Goal: Task Accomplishment & Management: Use online tool/utility

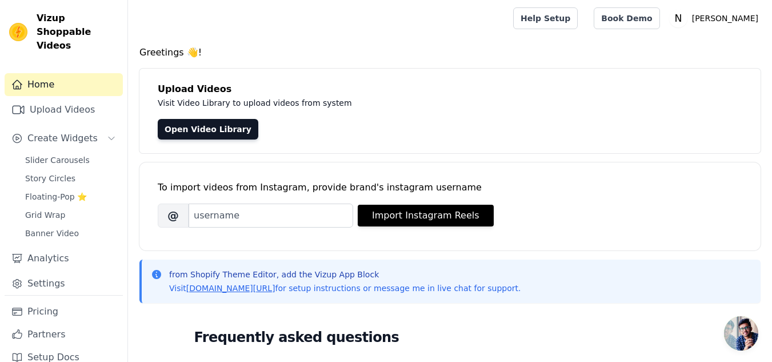
click at [208, 24] on div at bounding box center [318, 18] width 362 height 37
click at [207, 134] on link "Open Video Library" at bounding box center [208, 129] width 101 height 21
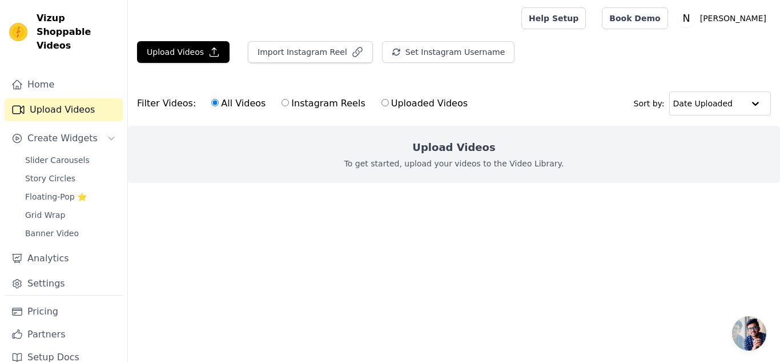
click at [381, 101] on input "Uploaded Videos" at bounding box center [384, 102] width 7 height 7
radio input "true"
click at [178, 54] on button "Upload Videos" at bounding box center [183, 52] width 93 height 22
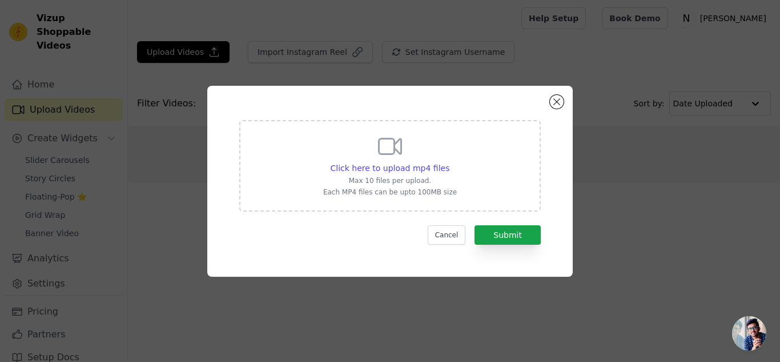
click at [386, 150] on icon at bounding box center [389, 145] width 27 height 27
click at [449, 162] on input "Click here to upload mp4 files Max 10 files per upload. Each MP4 files can be u…" at bounding box center [449, 162] width 1 height 1
type input "C:\fakepath\WhatsApp Video 2025-09-16 at 00.52.35_b7b1ab3a.mp4"
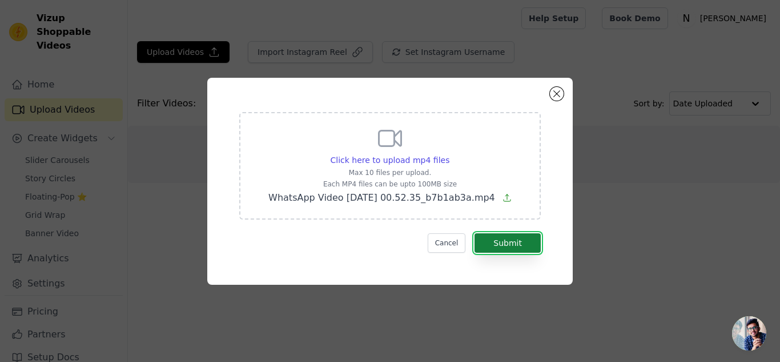
click at [500, 243] on button "Submit" at bounding box center [508, 242] width 66 height 19
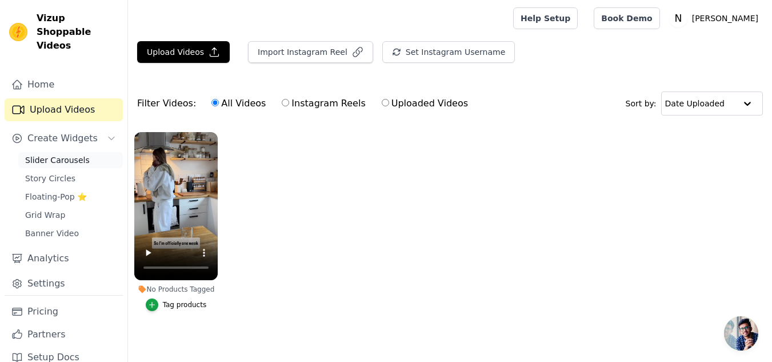
click at [66, 154] on span "Slider Carousels" at bounding box center [57, 159] width 65 height 11
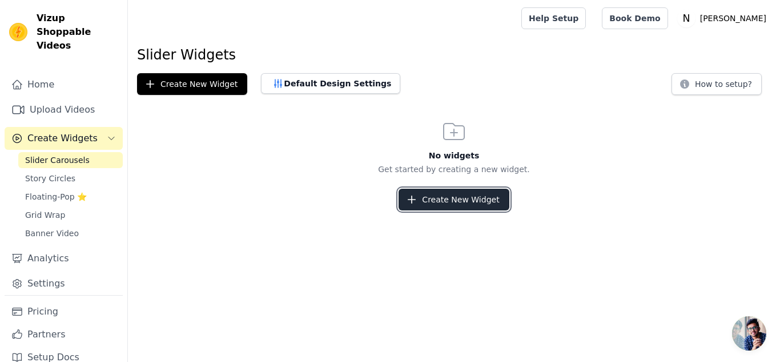
click at [491, 206] on button "Create New Widget" at bounding box center [454, 199] width 110 height 22
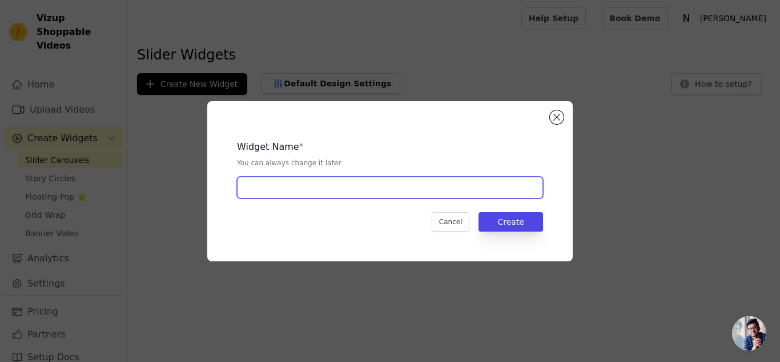
click at [368, 191] on input "text" at bounding box center [390, 187] width 306 height 22
type input "R"
type input "Reviews"
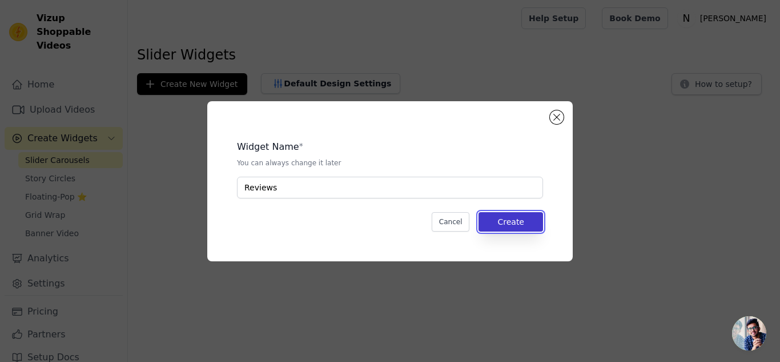
click at [525, 231] on button "Create" at bounding box center [511, 221] width 65 height 19
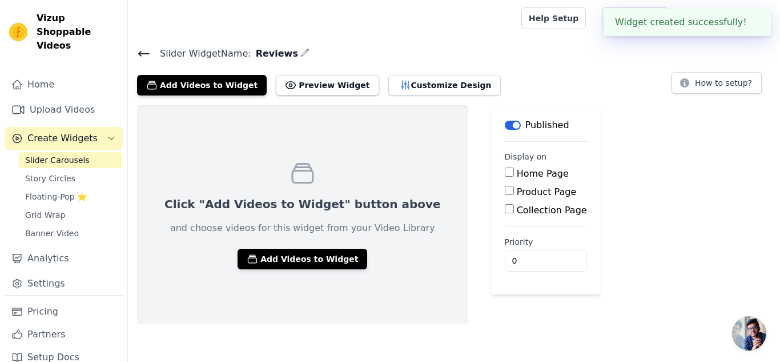
click at [505, 174] on input "Home Page" at bounding box center [509, 171] width 9 height 9
checkbox input "true"
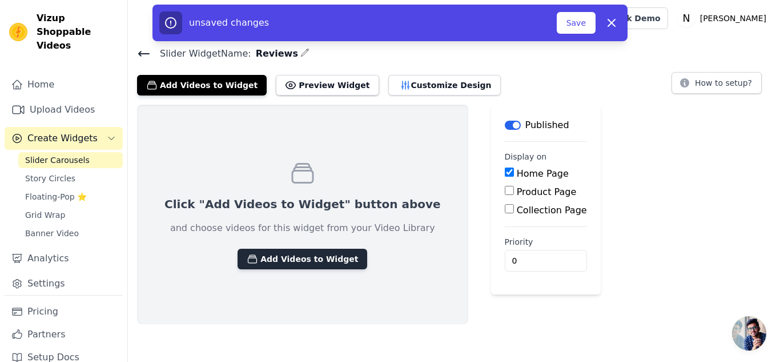
click at [303, 256] on button "Add Videos to Widget" at bounding box center [303, 258] width 130 height 21
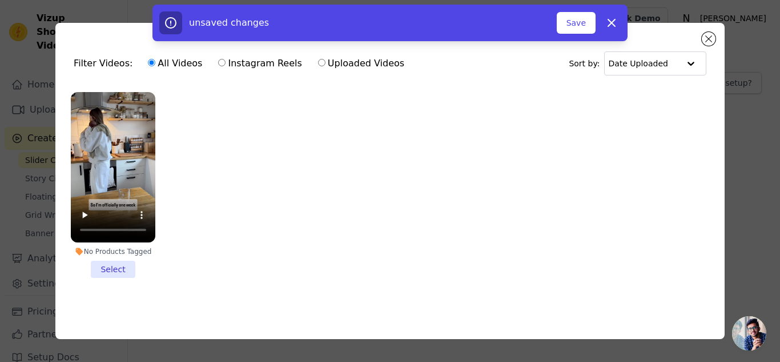
click at [117, 270] on li "No Products Tagged Select" at bounding box center [113, 185] width 85 height 186
click at [0, 0] on input "No Products Tagged Select" at bounding box center [0, 0] width 0 height 0
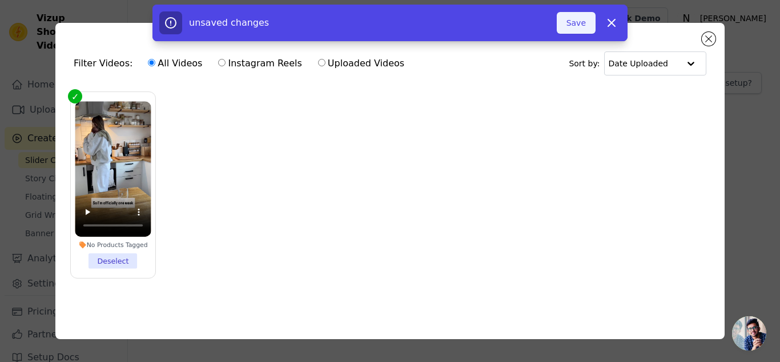
click at [579, 16] on button "Save" at bounding box center [576, 23] width 39 height 22
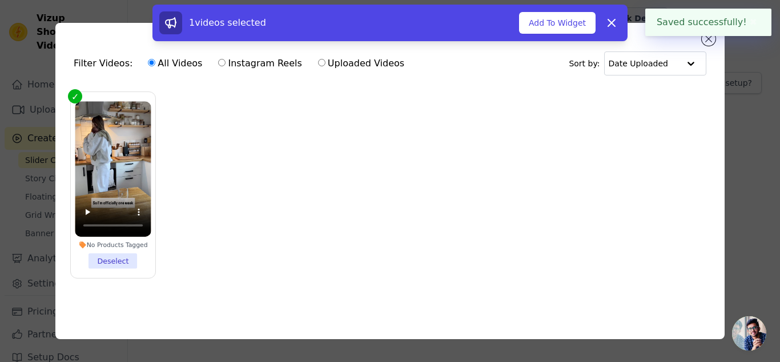
click at [753, 23] on button "✖" at bounding box center [753, 22] width 13 height 14
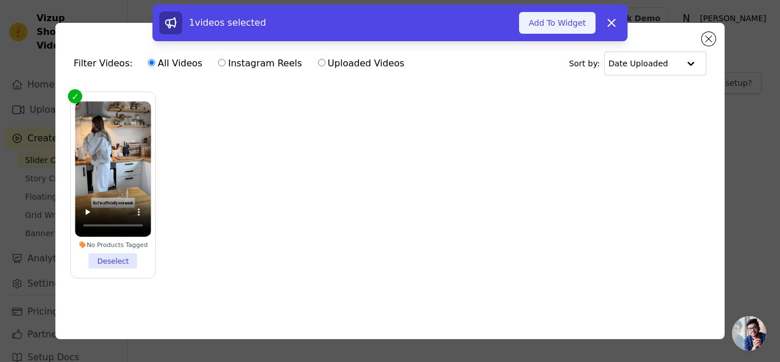
click at [558, 21] on button "Add To Widget" at bounding box center [557, 23] width 77 height 22
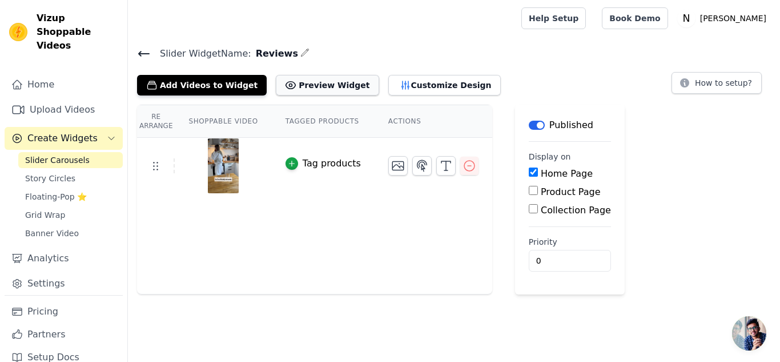
click at [300, 82] on button "Preview Widget" at bounding box center [327, 85] width 103 height 21
click at [198, 85] on button "Add Videos to Widget" at bounding box center [202, 85] width 130 height 21
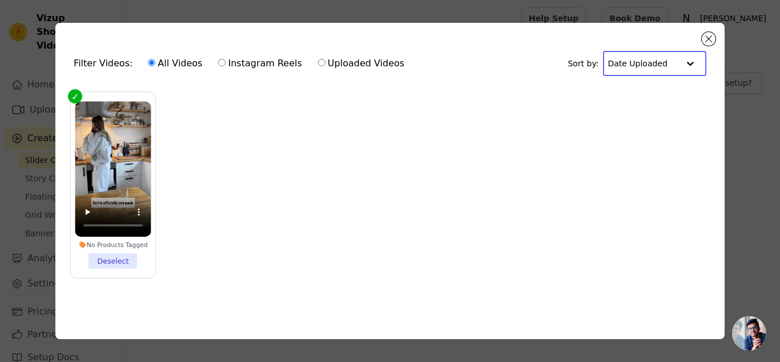
click at [656, 63] on input "text" at bounding box center [643, 63] width 71 height 23
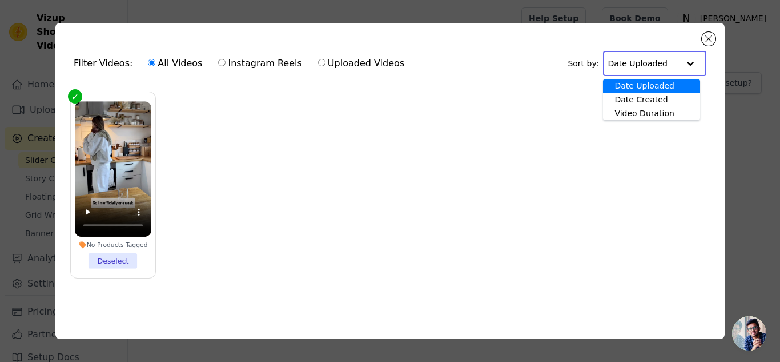
click at [656, 63] on input "text" at bounding box center [643, 63] width 71 height 23
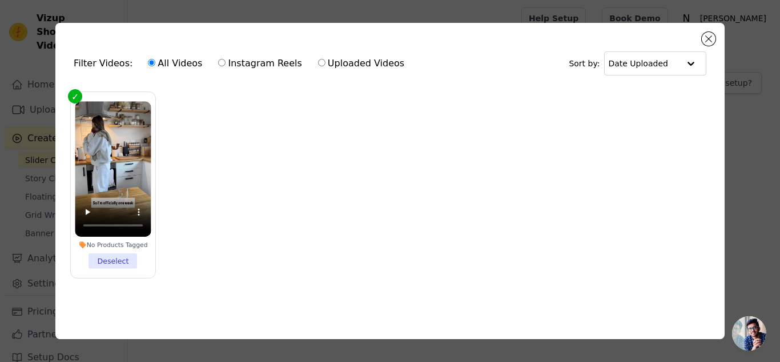
click at [332, 57] on label "Uploaded Videos" at bounding box center [361, 63] width 87 height 15
click at [326, 59] on input "Uploaded Videos" at bounding box center [321, 62] width 7 height 7
radio input "true"
click at [162, 65] on label "All Videos" at bounding box center [174, 63] width 55 height 15
click at [155, 65] on input "All Videos" at bounding box center [151, 62] width 7 height 7
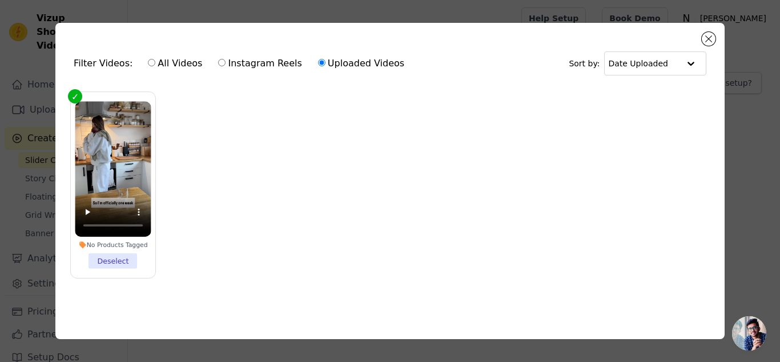
radio input "true"
click at [704, 42] on div "Filter Videos: All Videos Instagram Reels Uploaded Videos Sort by: Date Uploaded" at bounding box center [390, 63] width 651 height 45
click at [705, 36] on button "Close modal" at bounding box center [709, 39] width 14 height 14
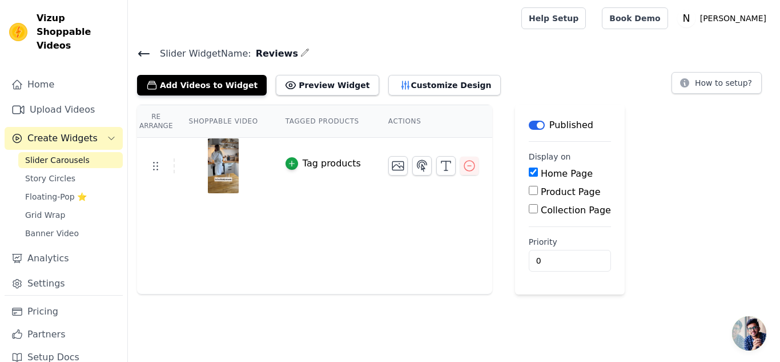
click at [147, 54] on icon at bounding box center [144, 53] width 10 height 5
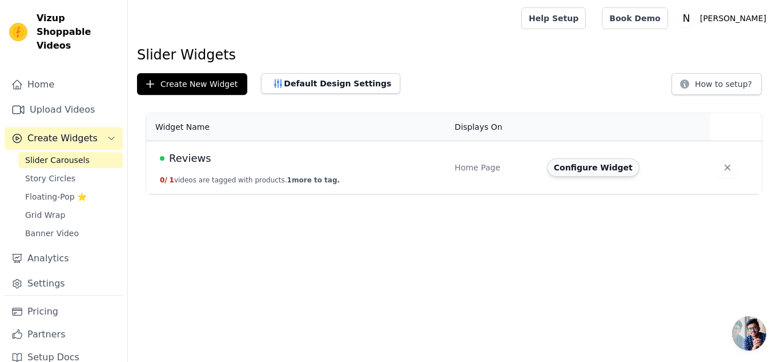
click at [592, 166] on button "Configure Widget" at bounding box center [593, 167] width 93 height 18
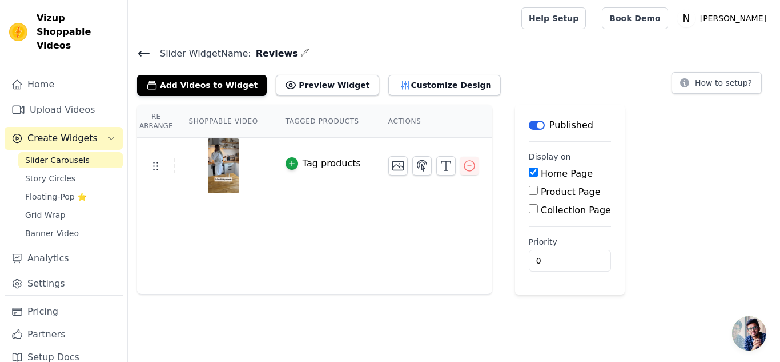
click at [138, 55] on icon at bounding box center [144, 54] width 14 height 14
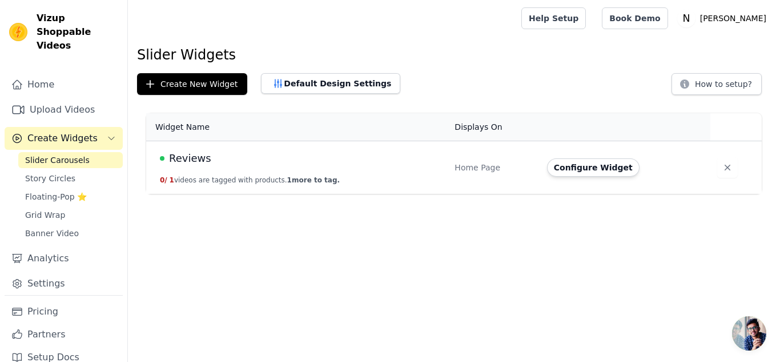
click at [66, 154] on span "Slider Carousels" at bounding box center [57, 159] width 65 height 11
click at [69, 272] on link "Settings" at bounding box center [64, 283] width 118 height 23
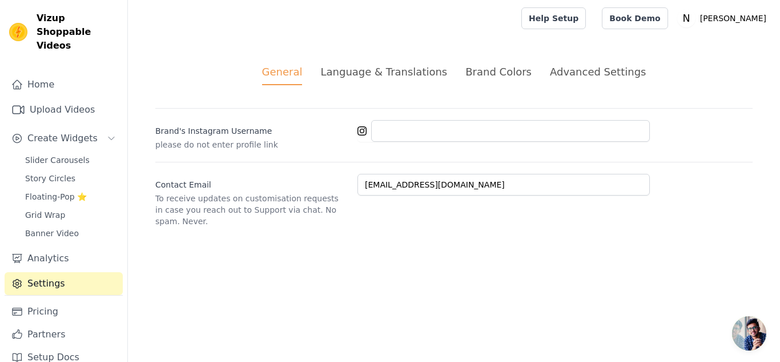
click at [569, 54] on div "General Language & Translations Brand Colors Advanced Settings unsaved changes …" at bounding box center [454, 146] width 652 height 218
click at [569, 56] on div "General Language & Translations Brand Colors Advanced Settings unsaved changes …" at bounding box center [454, 146] width 652 height 218
click at [561, 62] on div "General Language & Translations Brand Colors Advanced Settings unsaved changes …" at bounding box center [454, 146] width 652 height 218
click at [561, 67] on div "Advanced Settings" at bounding box center [598, 71] width 96 height 15
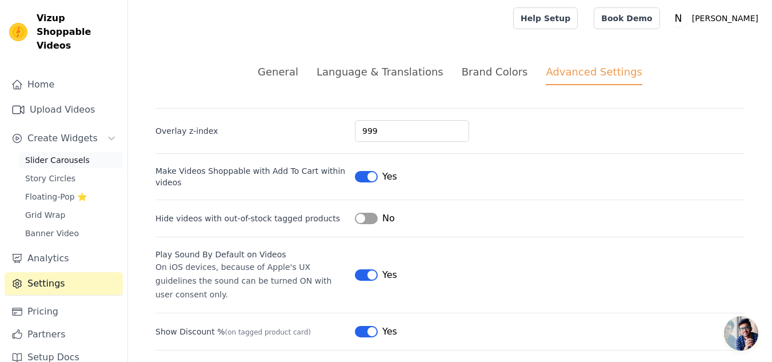
drag, startPoint x: 53, startPoint y: 147, endPoint x: 77, endPoint y: 151, distance: 23.8
click at [53, 154] on span "Slider Carousels" at bounding box center [57, 159] width 65 height 11
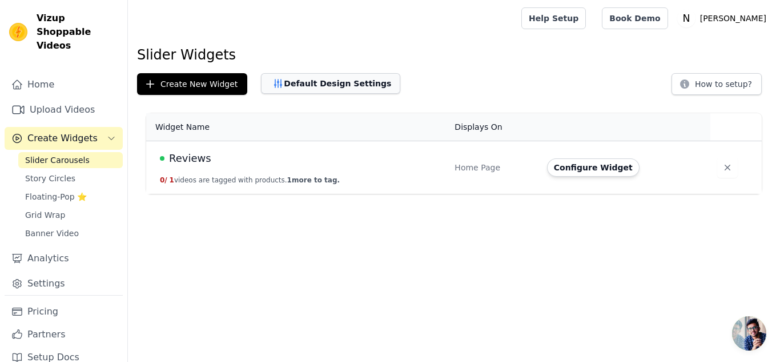
click at [302, 85] on button "Default Design Settings" at bounding box center [330, 83] width 139 height 21
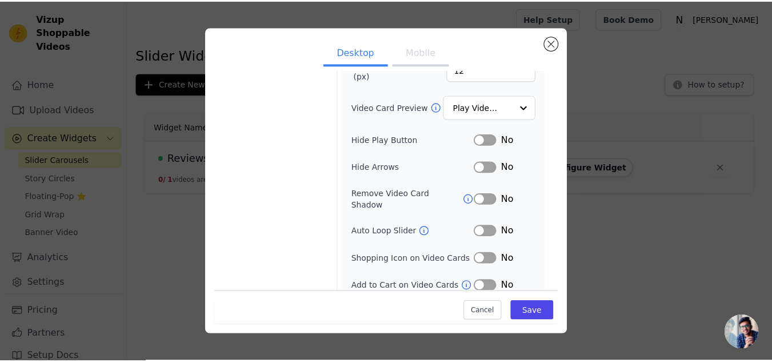
scroll to position [158, 0]
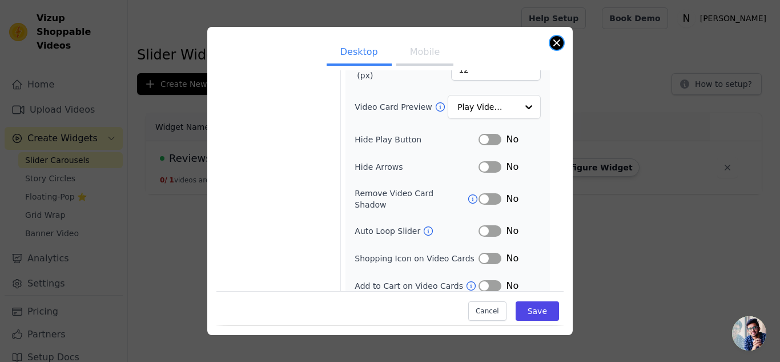
click at [561, 41] on button "Close modal" at bounding box center [557, 43] width 14 height 14
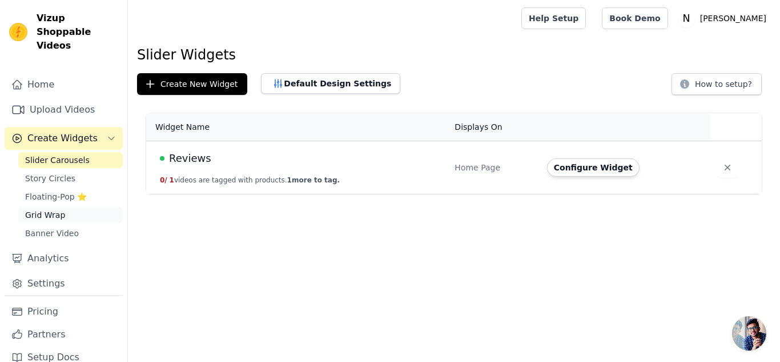
click at [73, 207] on link "Grid Wrap" at bounding box center [70, 215] width 105 height 16
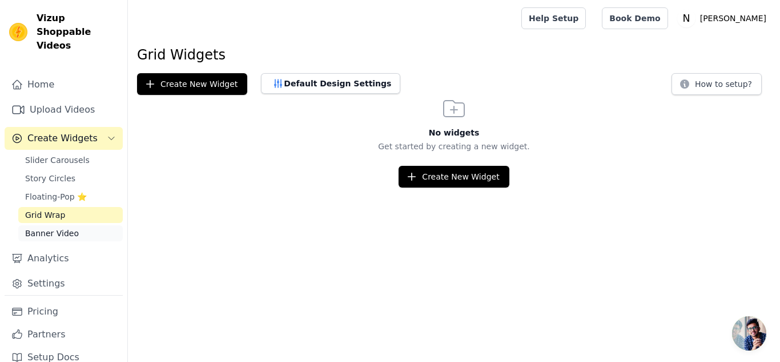
click at [61, 227] on span "Banner Video" at bounding box center [52, 232] width 54 height 11
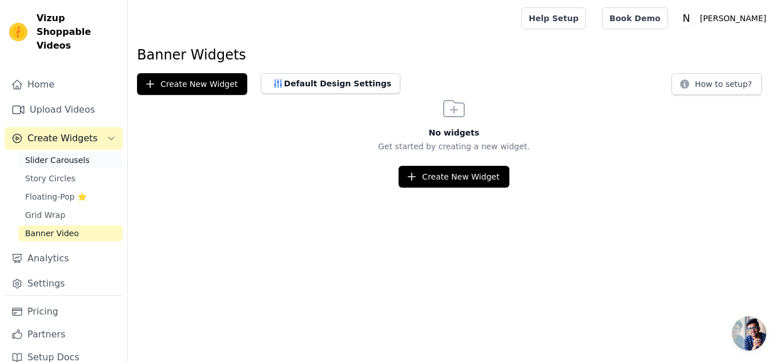
click at [70, 154] on span "Slider Carousels" at bounding box center [57, 159] width 65 height 11
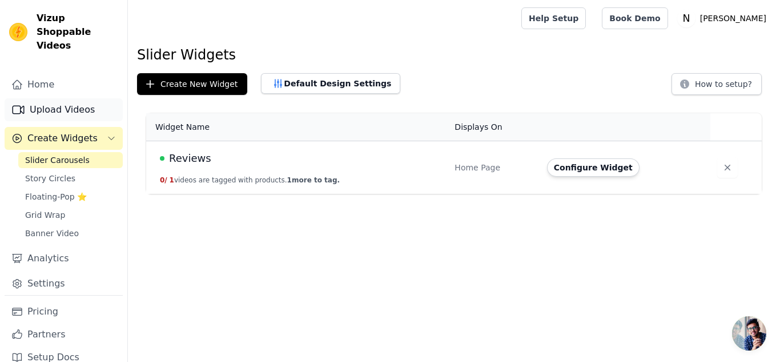
click at [50, 98] on link "Upload Videos" at bounding box center [64, 109] width 118 height 23
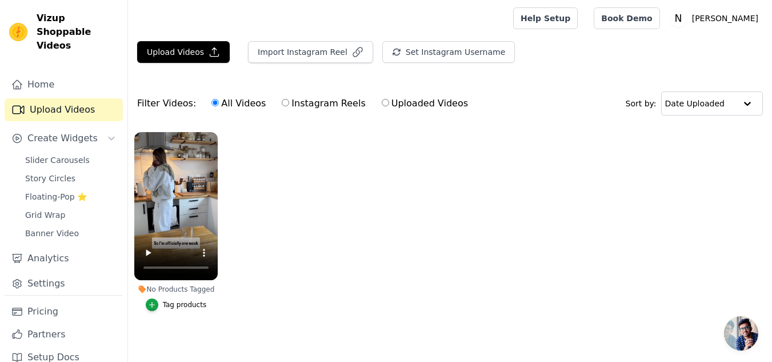
click at [306, 109] on label "Instagram Reels" at bounding box center [323, 103] width 85 height 15
click at [289, 106] on input "Instagram Reels" at bounding box center [285, 102] width 7 height 7
radio input "true"
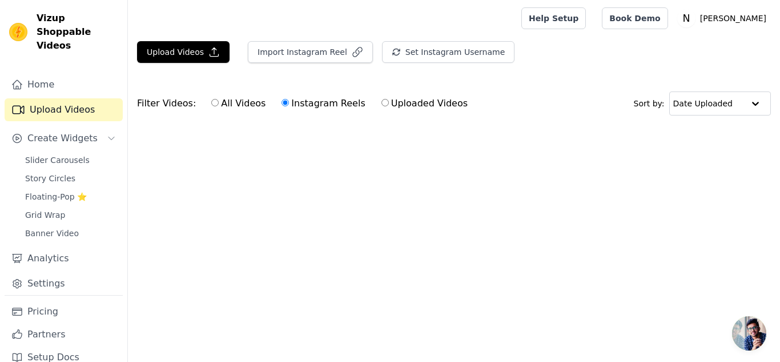
click at [381, 100] on label "Uploaded Videos" at bounding box center [424, 103] width 87 height 15
click at [381, 100] on input "Uploaded Videos" at bounding box center [384, 102] width 7 height 7
radio input "true"
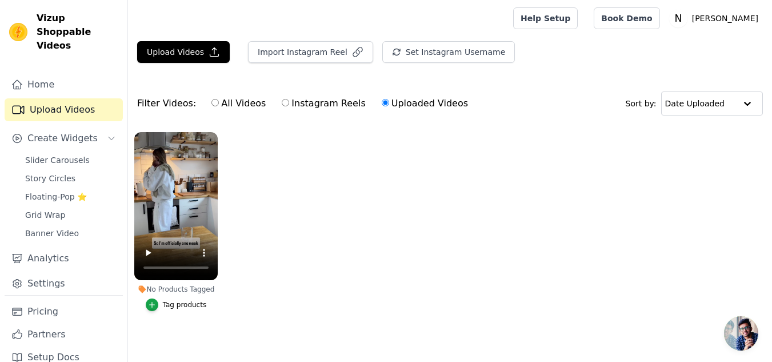
click at [211, 102] on input "All Videos" at bounding box center [214, 102] width 7 height 7
radio input "true"
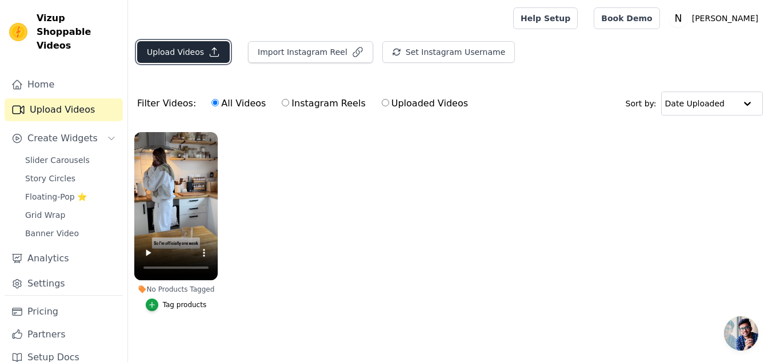
click at [193, 58] on button "Upload Videos" at bounding box center [183, 52] width 93 height 22
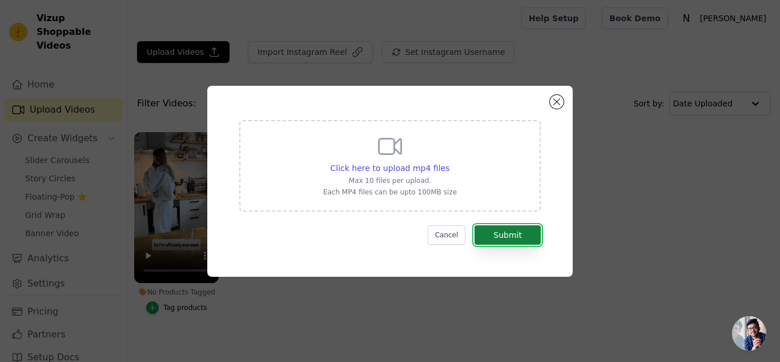
click at [498, 230] on button "Submit" at bounding box center [508, 234] width 66 height 19
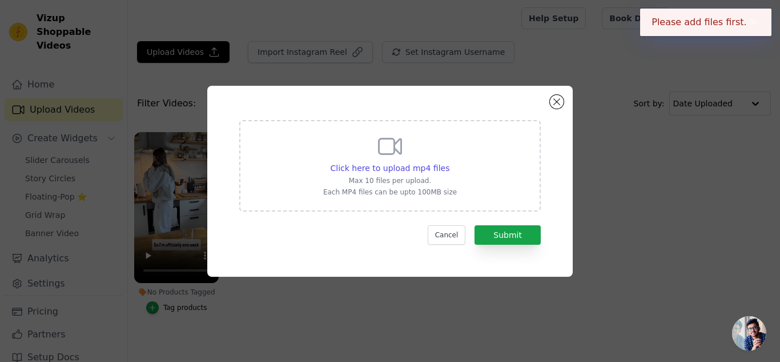
click at [360, 178] on p "Max 10 files per upload." at bounding box center [390, 180] width 134 height 9
click at [449, 162] on input "Click here to upload mp4 files Max 10 files per upload. Each MP4 files can be u…" at bounding box center [449, 162] width 1 height 1
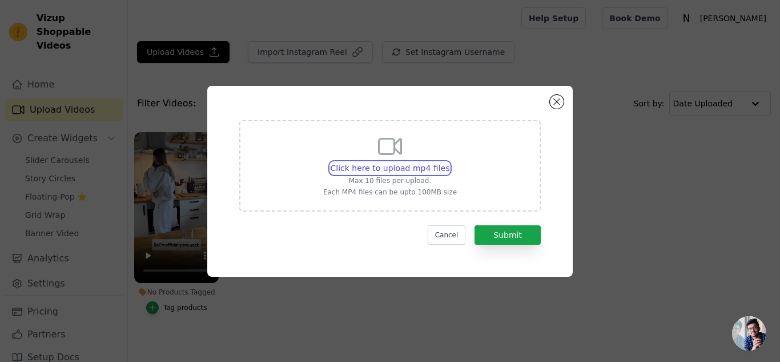
type input "C:\fakepath\WhatsApp Video 2025-09-16 at 01.23.50_d7591427.mp4"
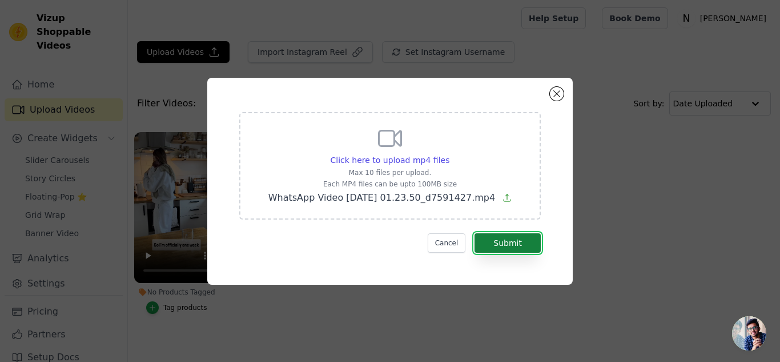
click at [513, 249] on button "Submit" at bounding box center [508, 242] width 66 height 19
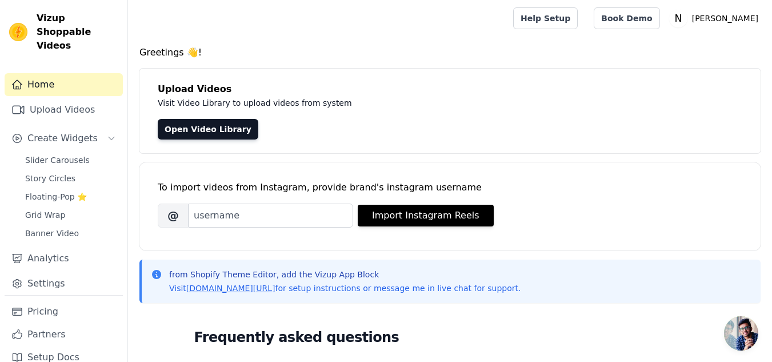
click at [215, 118] on div "Upload Videos Visit Video Library to upload videos from system Open Video Libra…" at bounding box center [449, 111] width 621 height 85
click at [215, 133] on link "Open Video Library" at bounding box center [208, 129] width 101 height 21
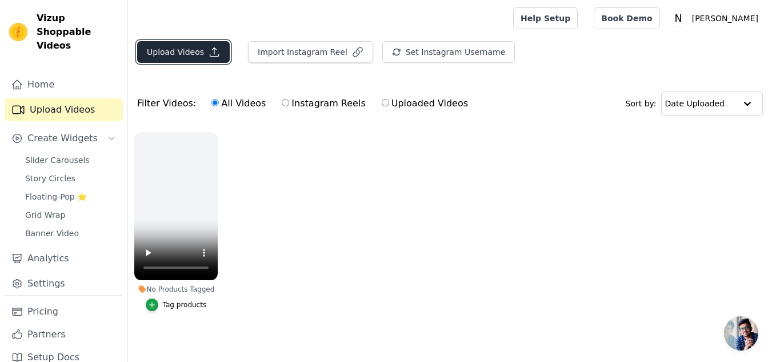
click at [197, 55] on button "Upload Videos" at bounding box center [183, 52] width 93 height 22
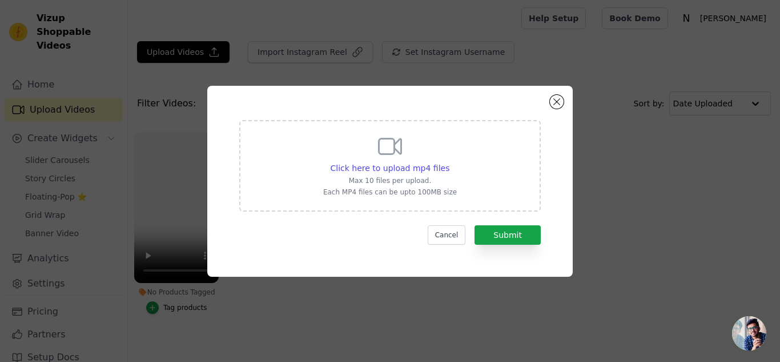
click at [364, 189] on p "Each MP4 files can be upto 100MB size" at bounding box center [390, 191] width 134 height 9
click at [449, 162] on input "Click here to upload mp4 files Max 10 files per upload. Each MP4 files can be u…" at bounding box center [449, 162] width 1 height 1
type input "C:\fakepath\WhatsApp Video [DATE] 01.23.50_d7591427.mp4"
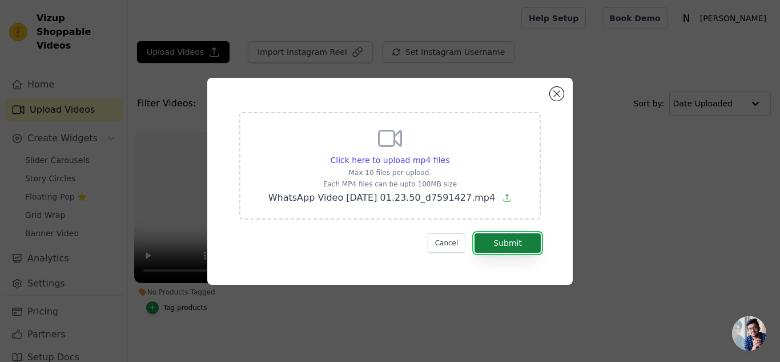
click at [514, 234] on button "Submit" at bounding box center [508, 242] width 66 height 19
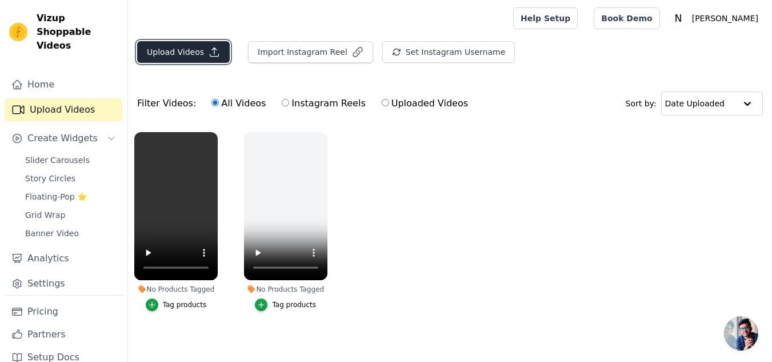
click at [190, 49] on button "Upload Videos" at bounding box center [183, 52] width 93 height 22
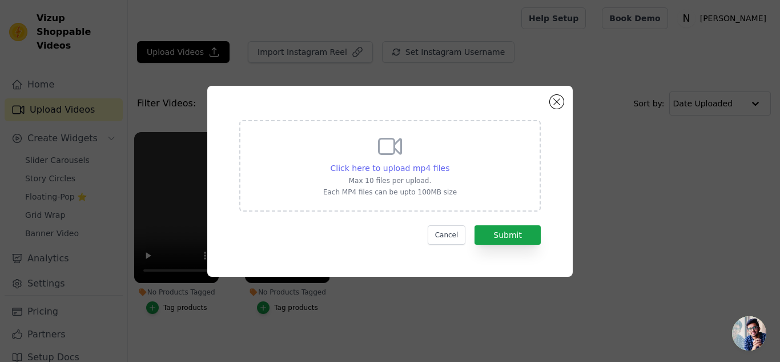
click at [379, 173] on div "Click here to upload mp4 files" at bounding box center [390, 167] width 119 height 11
click at [449, 162] on input "Click here to upload mp4 files Max 10 files per upload. Each MP4 files can be u…" at bounding box center [449, 162] width 1 height 1
type input "C:\fakepath\WhatsApp Video 2025-09-16 at 01.33.56_a22f6784.mp4"
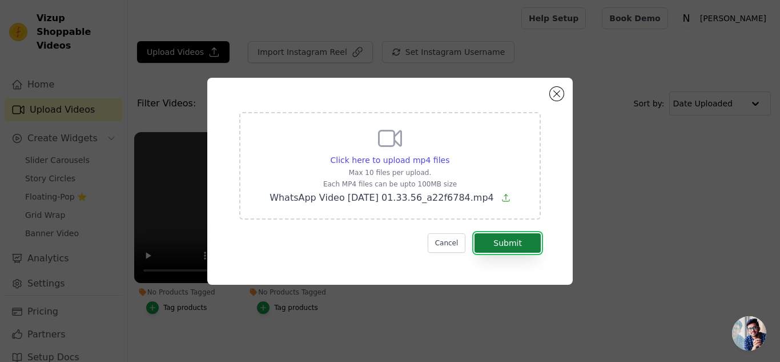
click at [506, 245] on button "Submit" at bounding box center [508, 242] width 66 height 19
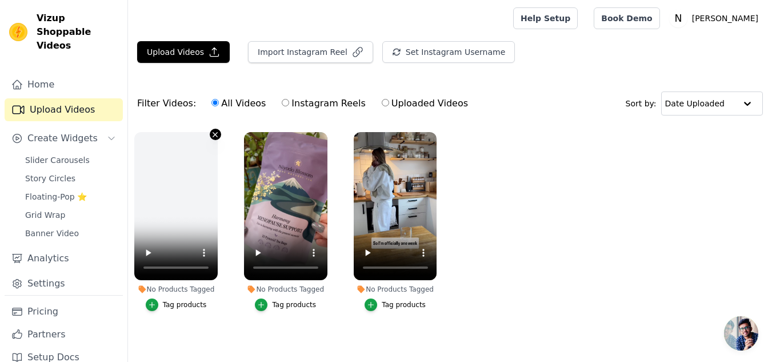
click at [215, 136] on icon "button" at bounding box center [215, 134] width 9 height 9
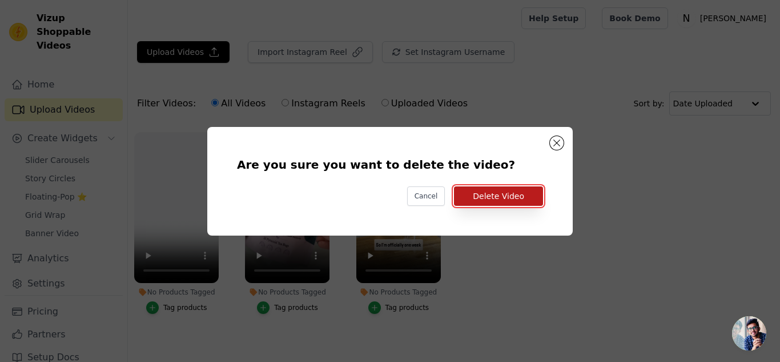
click at [472, 191] on button "Delete Video" at bounding box center [498, 195] width 89 height 19
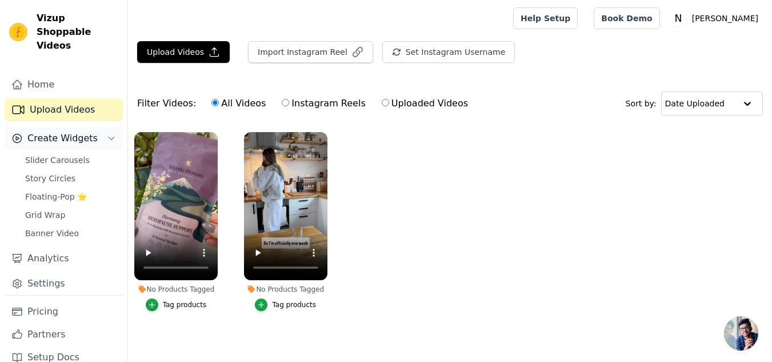
click at [69, 131] on span "Create Widgets" at bounding box center [62, 138] width 70 height 14
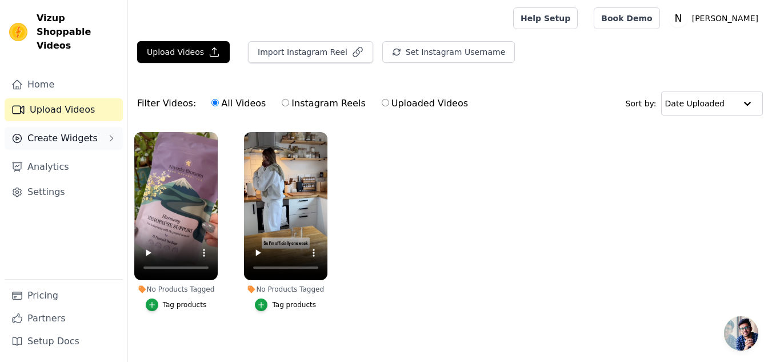
click at [59, 131] on span "Create Widgets" at bounding box center [62, 138] width 70 height 14
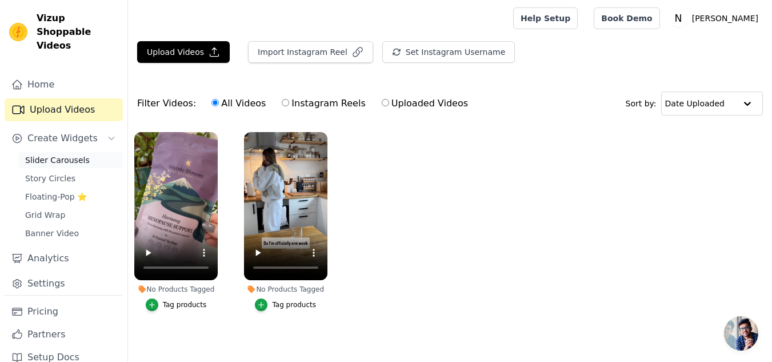
click at [70, 154] on span "Slider Carousels" at bounding box center [57, 159] width 65 height 11
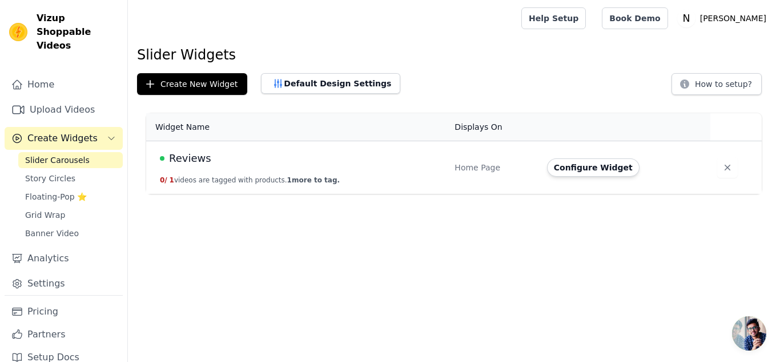
click at [232, 175] on button "0 / 1 videos are tagged with products. 1 more to tag." at bounding box center [250, 179] width 180 height 9
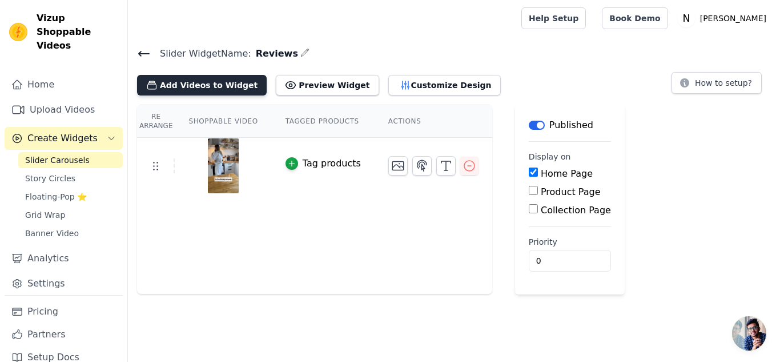
click at [208, 84] on button "Add Videos to Widget" at bounding box center [202, 85] width 130 height 21
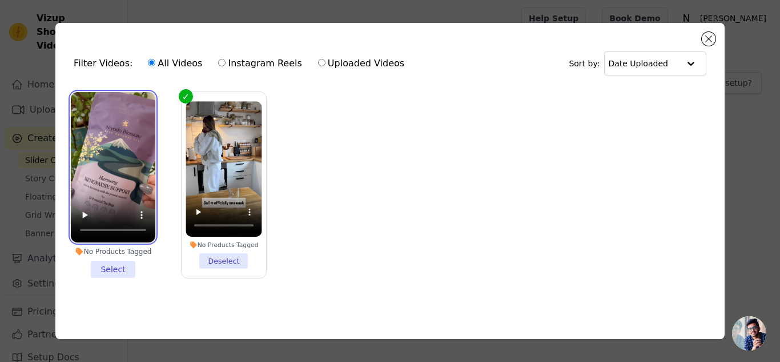
click at [106, 154] on video at bounding box center [113, 167] width 85 height 150
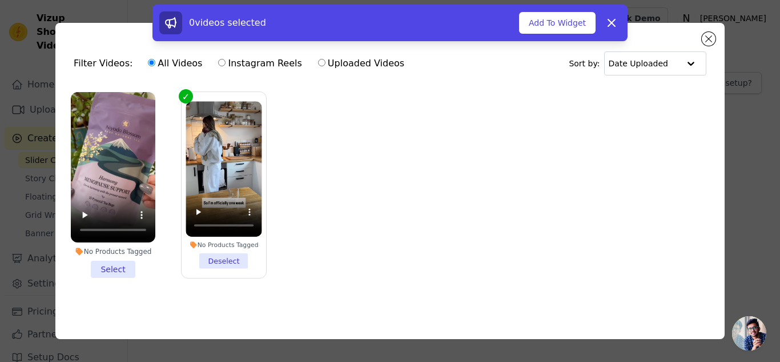
click at [106, 266] on li "No Products Tagged Select" at bounding box center [113, 185] width 85 height 186
click at [0, 0] on input "No Products Tagged Select" at bounding box center [0, 0] width 0 height 0
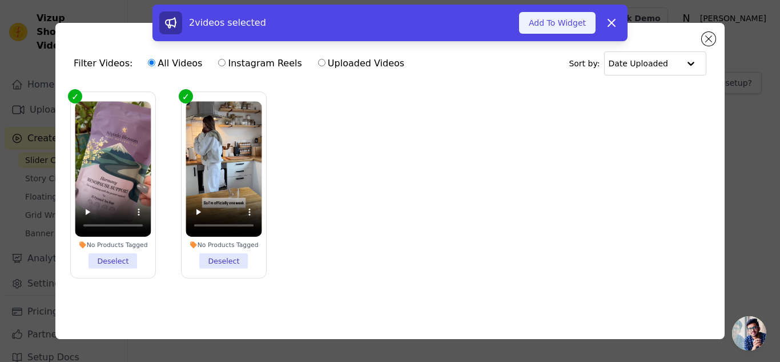
click at [555, 20] on button "Add To Widget" at bounding box center [557, 23] width 77 height 22
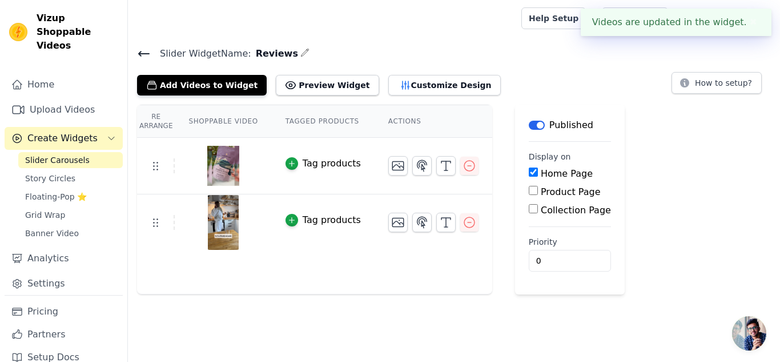
click at [271, 294] on html "Videos are updated in the widget. ✖ Vizup Shoppable Videos Home Upload Videos C…" at bounding box center [390, 147] width 780 height 294
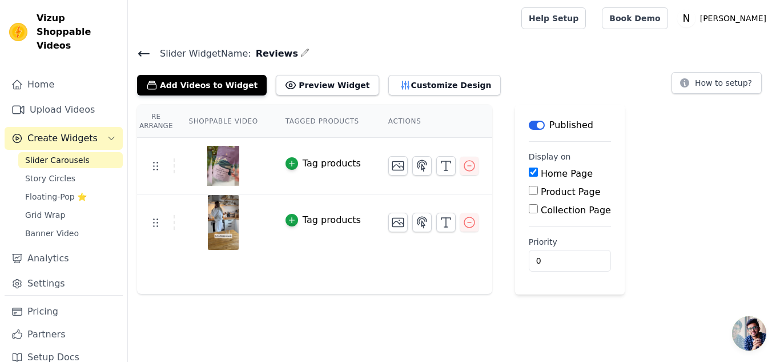
click at [476, 294] on html "Vizup Shoppable Videos Home Upload Videos Create Widgets Slider Carousels Story…" at bounding box center [390, 147] width 780 height 294
click at [286, 83] on button "Preview Widget" at bounding box center [327, 85] width 103 height 21
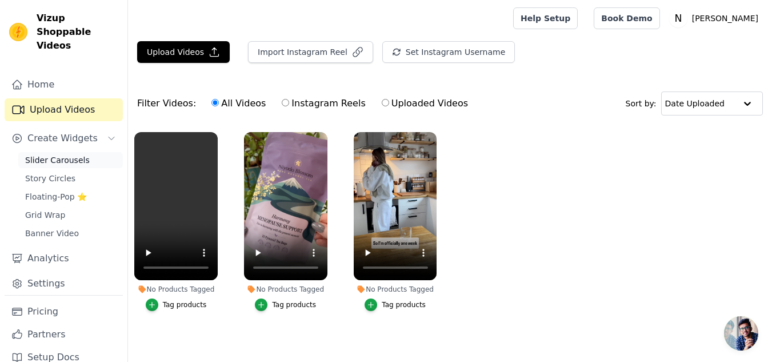
click at [73, 154] on span "Slider Carousels" at bounding box center [57, 159] width 65 height 11
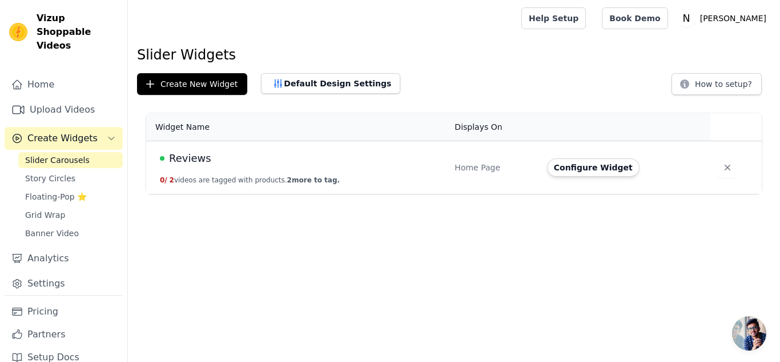
click at [270, 161] on div "Reviews" at bounding box center [300, 158] width 281 height 16
click at [572, 170] on button "Configure Widget" at bounding box center [593, 167] width 93 height 18
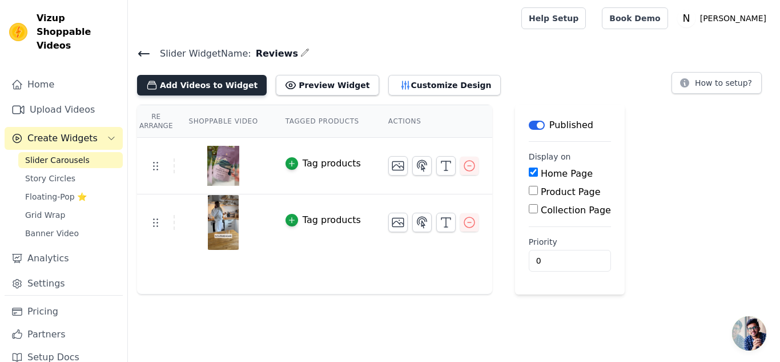
click at [200, 87] on button "Add Videos to Widget" at bounding box center [202, 85] width 130 height 21
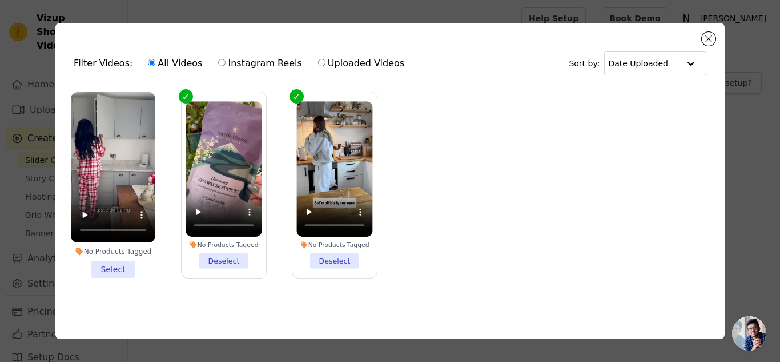
click at [122, 264] on li "No Products Tagged Select" at bounding box center [113, 185] width 85 height 186
click at [0, 0] on input "No Products Tagged Select" at bounding box center [0, 0] width 0 height 0
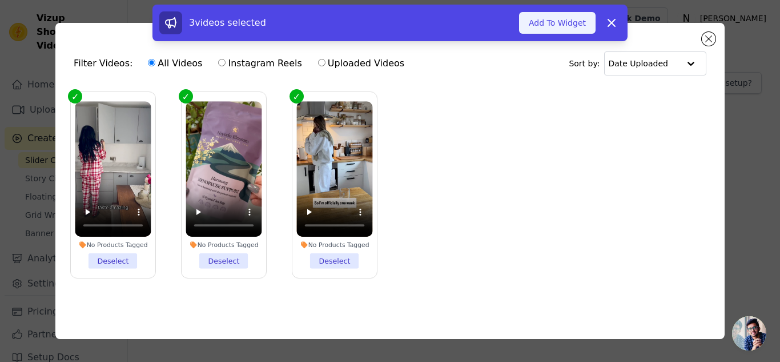
click at [567, 23] on button "Add To Widget" at bounding box center [557, 23] width 77 height 22
